Goal: Transaction & Acquisition: Subscribe to service/newsletter

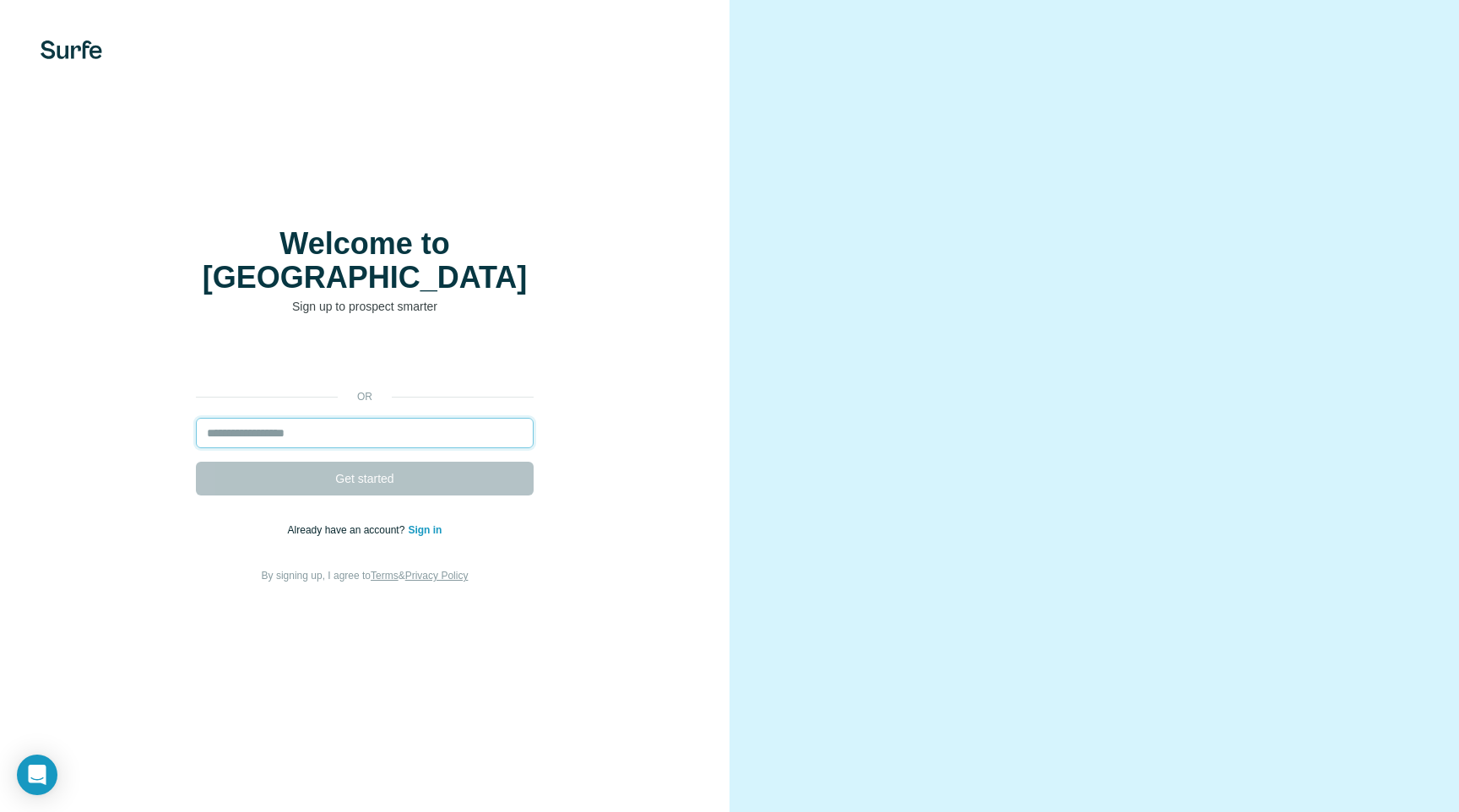
click at [366, 421] on input "email" at bounding box center [365, 433] width 338 height 31
click at [347, 418] on input "email" at bounding box center [365, 433] width 338 height 31
click at [331, 418] on input "email" at bounding box center [365, 433] width 338 height 31
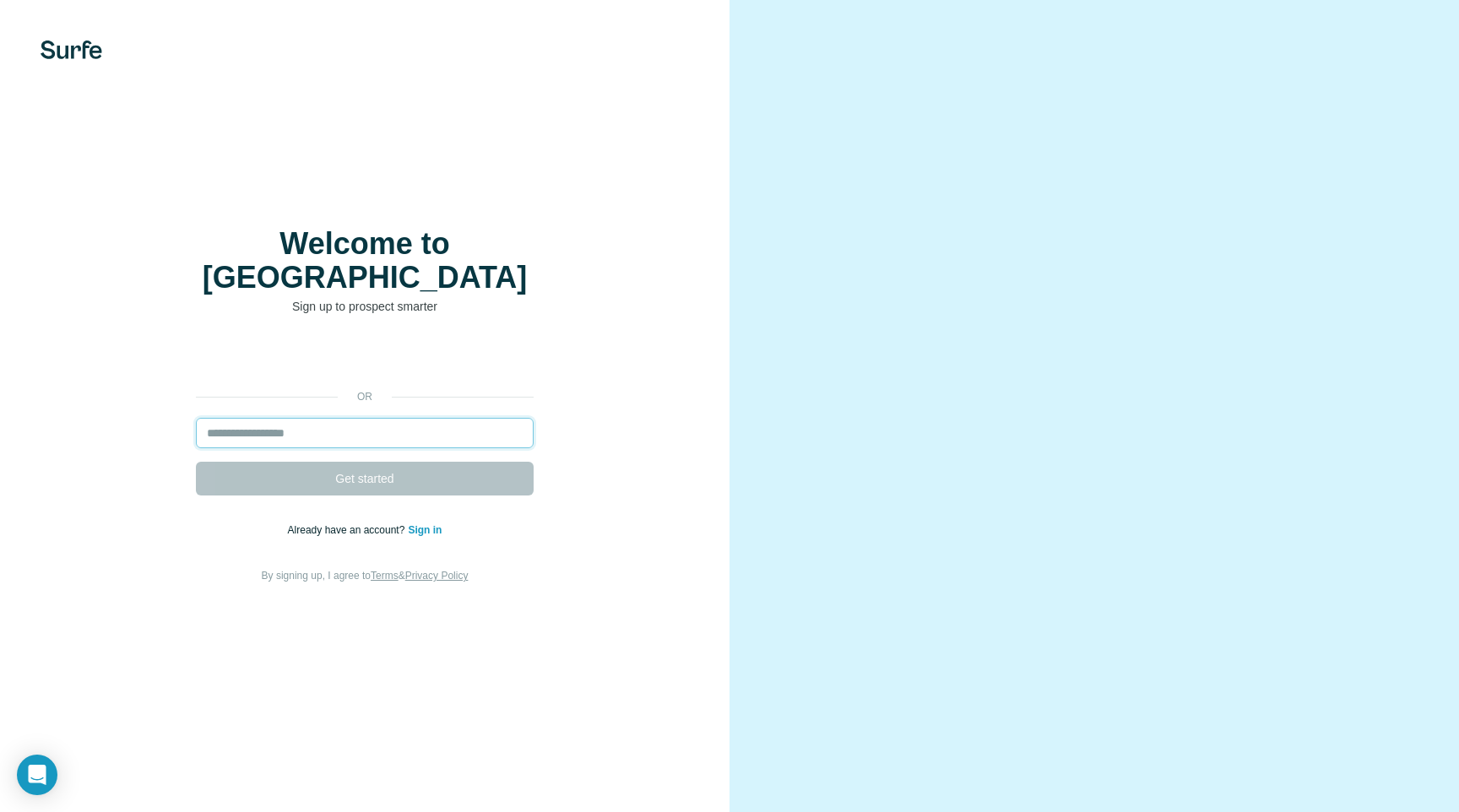
click at [331, 418] on input "email" at bounding box center [365, 433] width 338 height 31
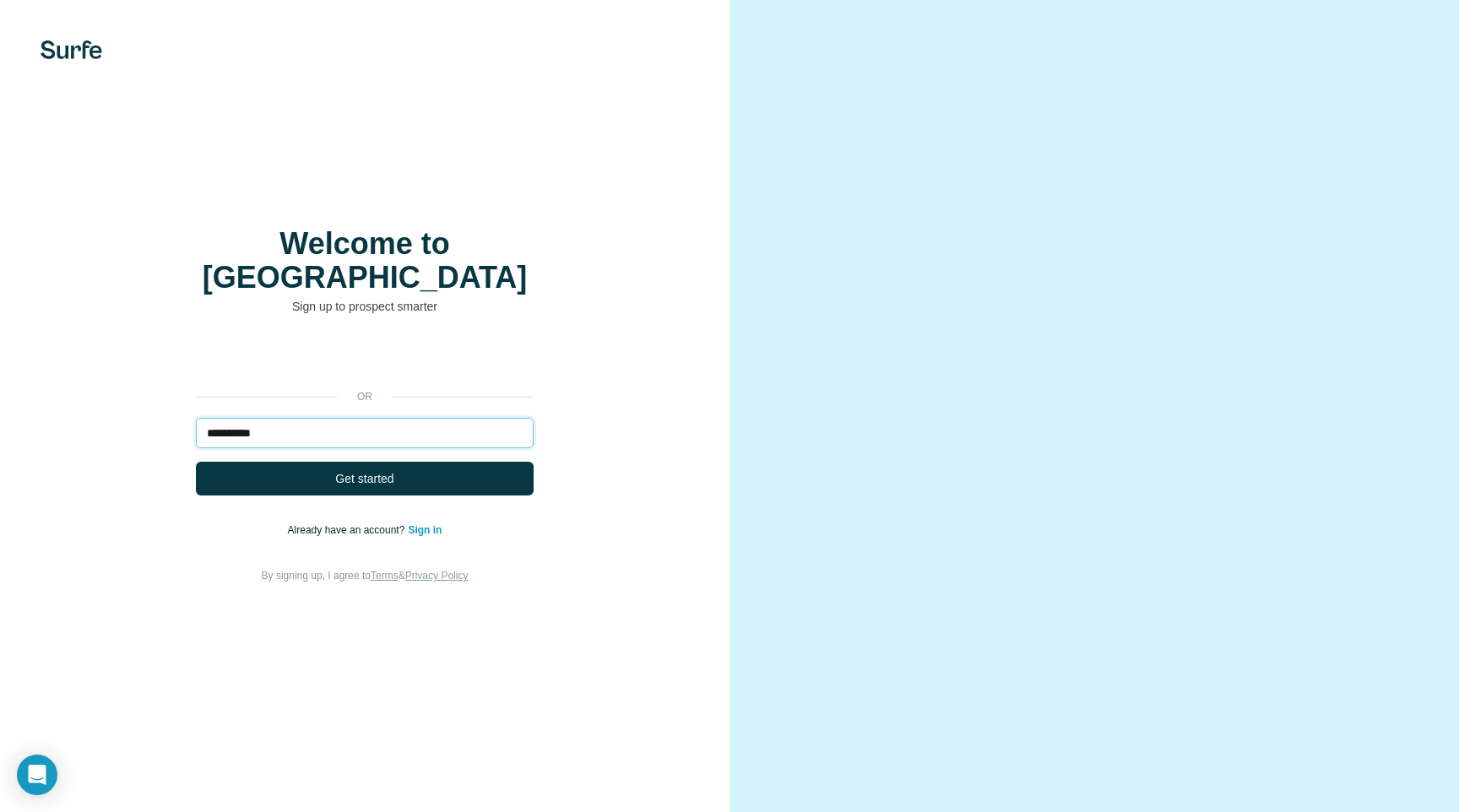
type input "**********"
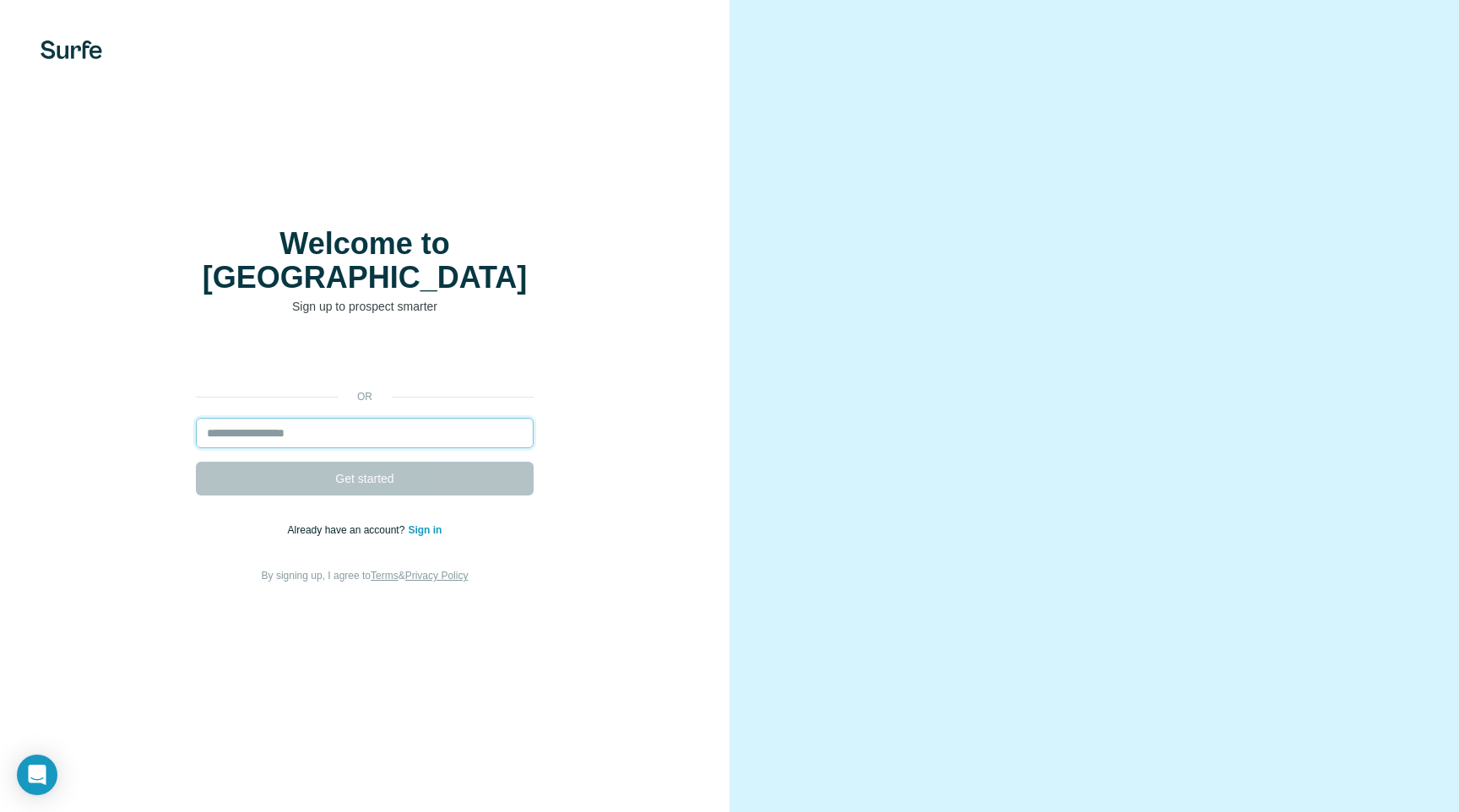
click at [421, 418] on input "email" at bounding box center [365, 433] width 338 height 31
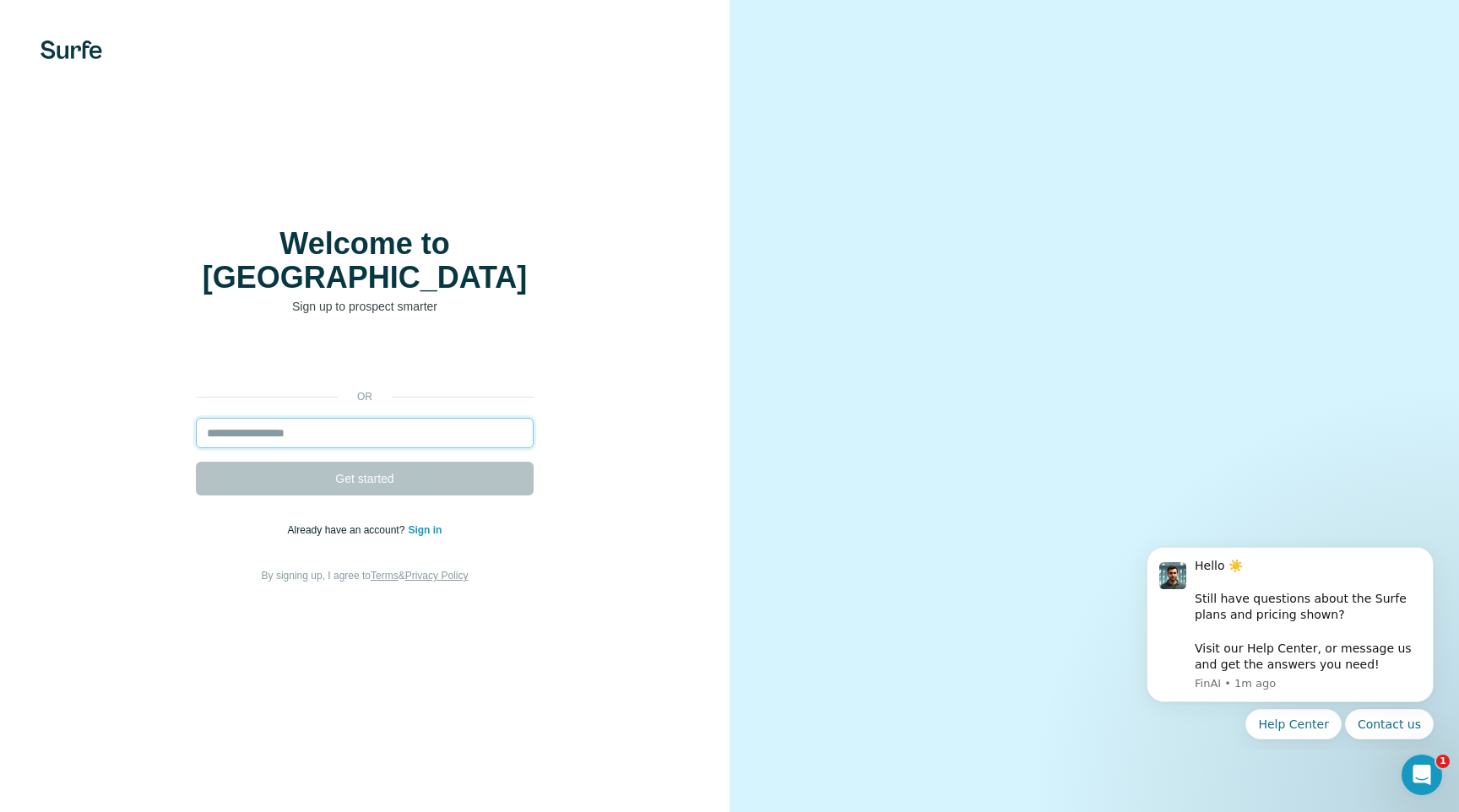
click at [369, 418] on input "email" at bounding box center [365, 433] width 338 height 31
click at [343, 419] on input "email" at bounding box center [365, 433] width 338 height 31
click at [322, 423] on input "email" at bounding box center [365, 433] width 338 height 31
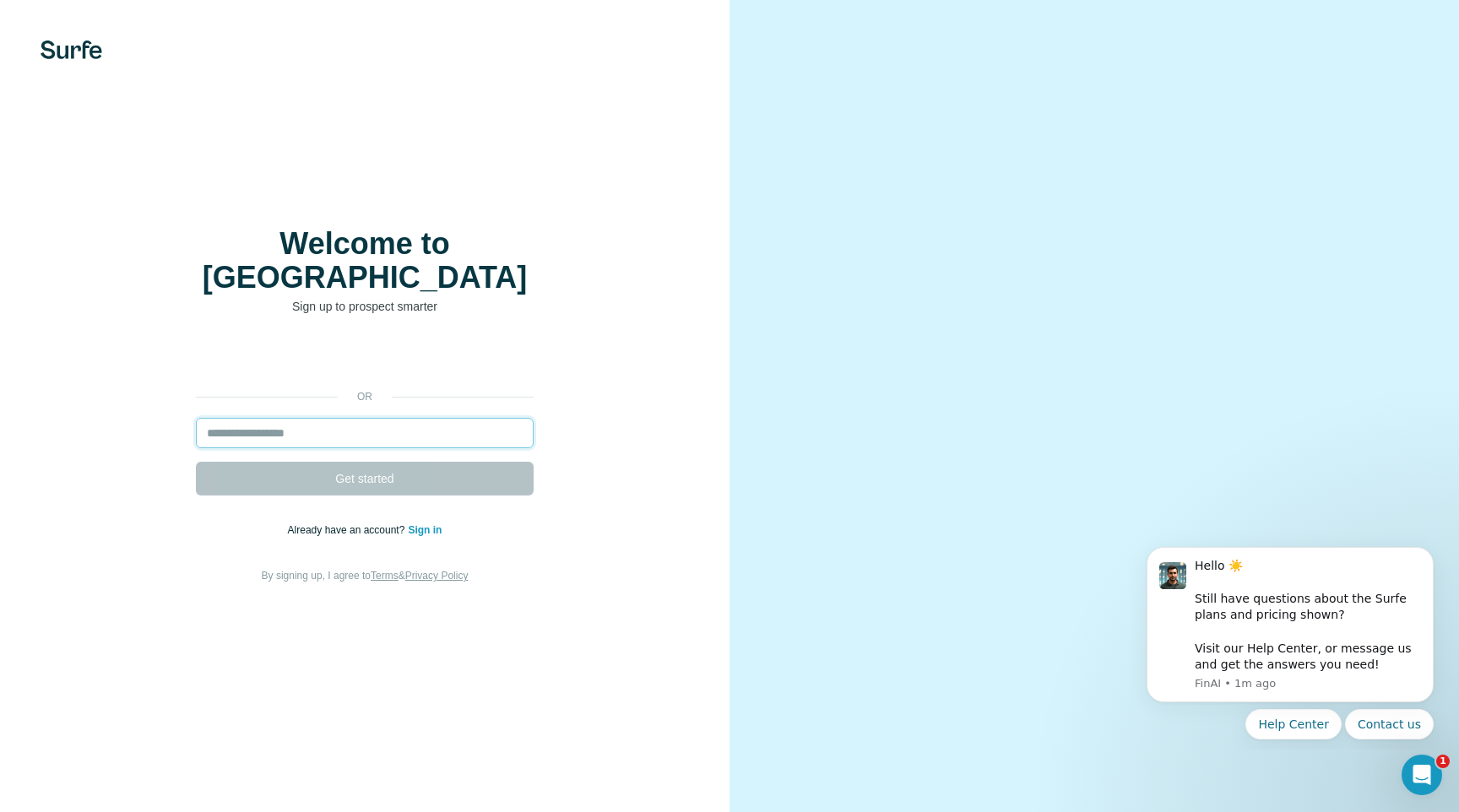
click at [322, 423] on input "email" at bounding box center [365, 433] width 338 height 31
click at [321, 421] on input "email" at bounding box center [365, 433] width 338 height 31
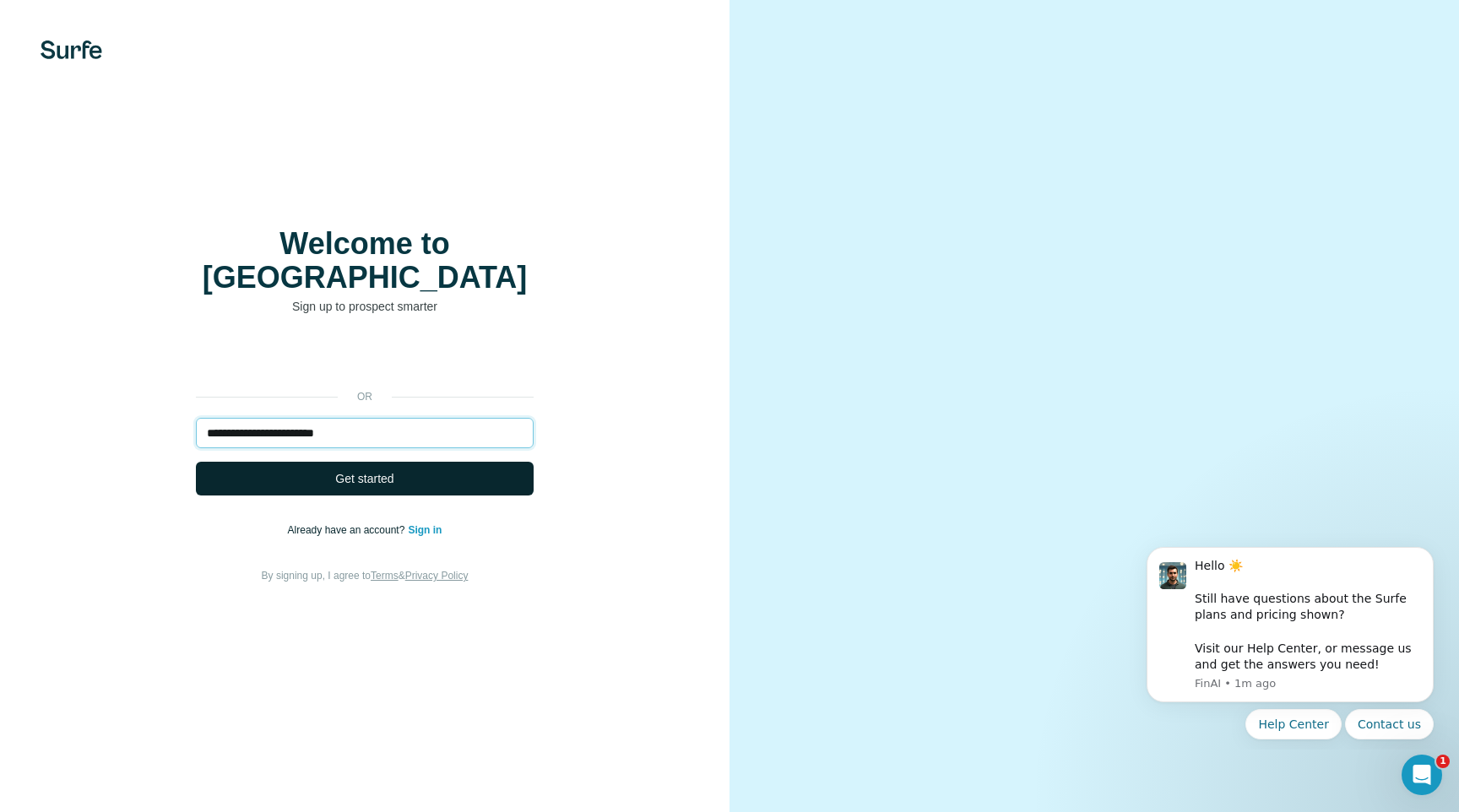
type input "**********"
click at [400, 462] on button "Get started" at bounding box center [365, 479] width 338 height 34
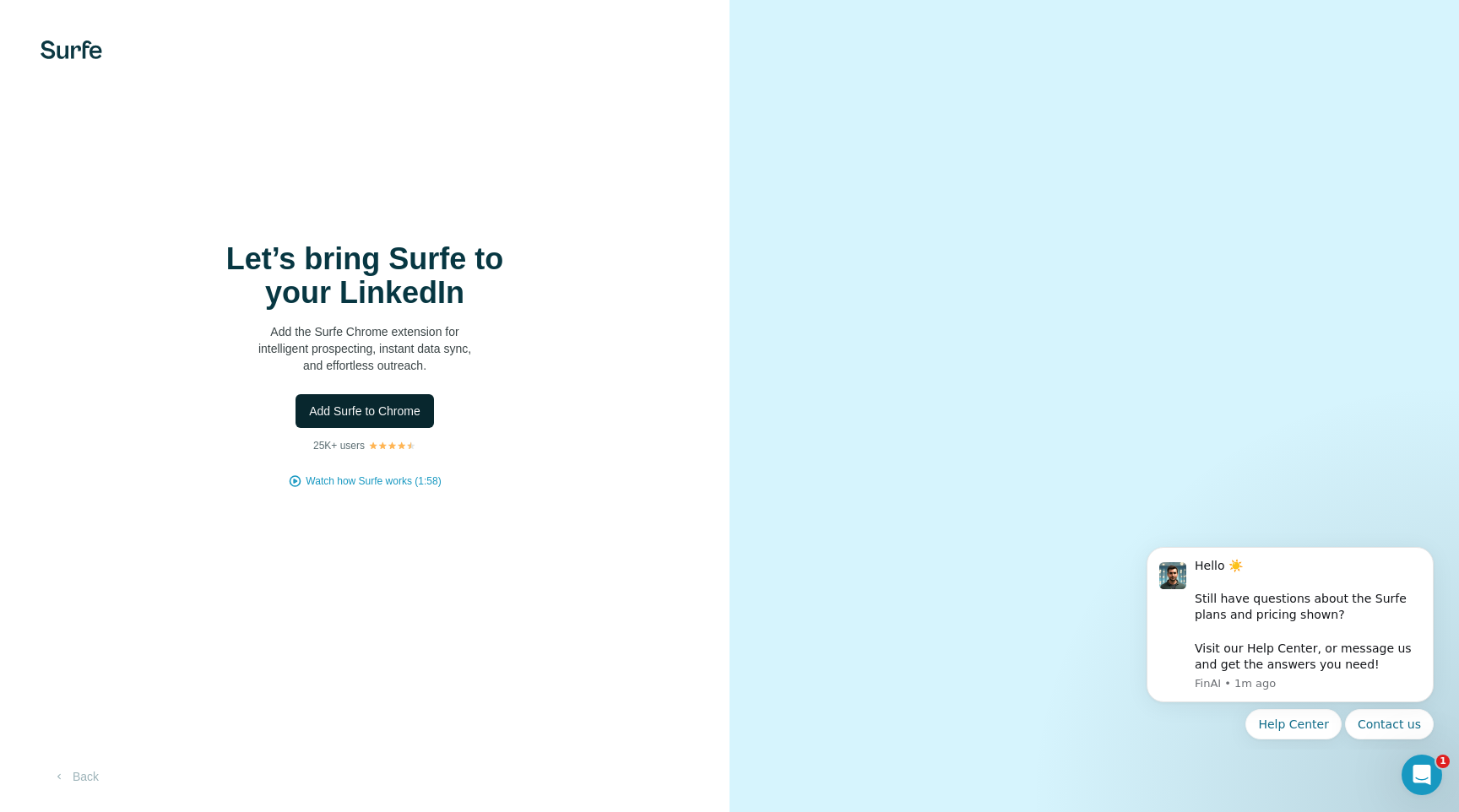
click at [401, 405] on span "Add Surfe to Chrome" at bounding box center [365, 411] width 111 height 17
